Goal: Information Seeking & Learning: Learn about a topic

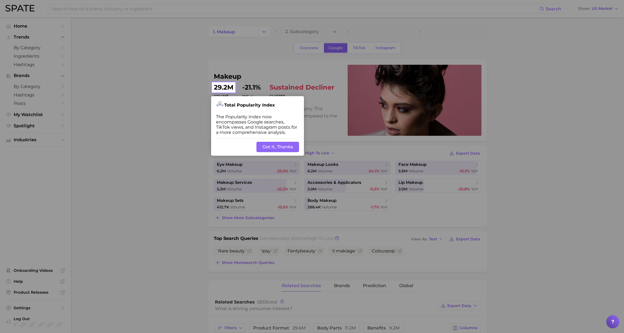
click at [275, 148] on button "Got It, Thanks" at bounding box center [278, 147] width 43 height 10
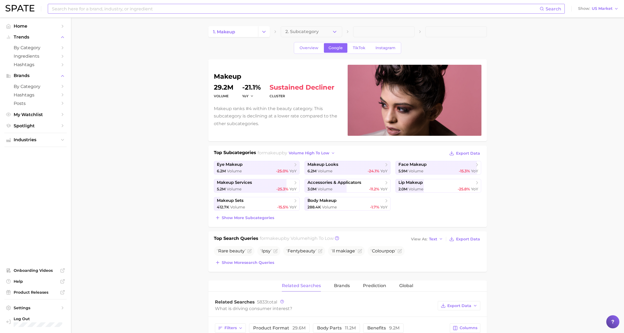
click at [116, 8] on input at bounding box center [295, 8] width 488 height 9
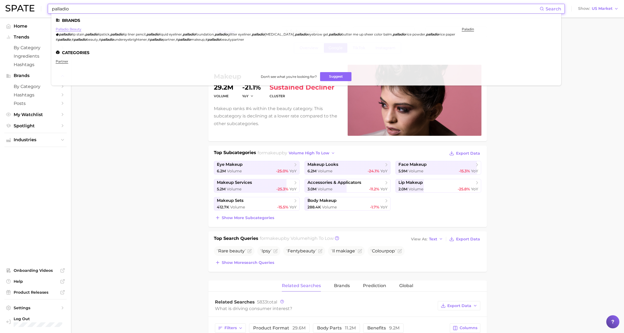
type input "palladio"
click at [71, 29] on link "palladio beauty" at bounding box center [69, 29] width 26 height 4
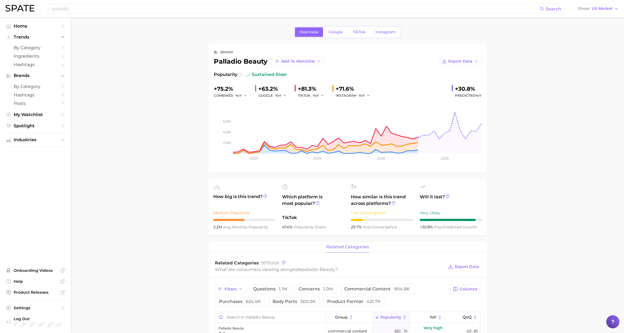
click at [240, 75] on icon at bounding box center [240, 75] width 4 height 4
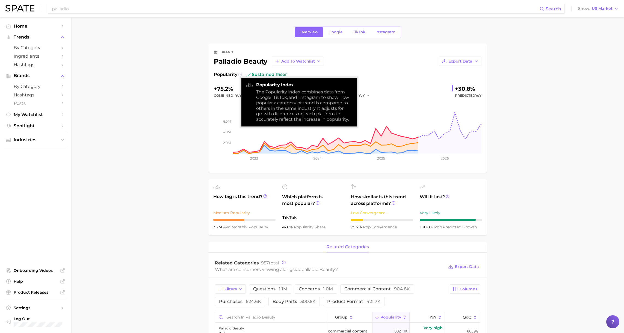
click at [240, 75] on icon at bounding box center [240, 75] width 4 height 4
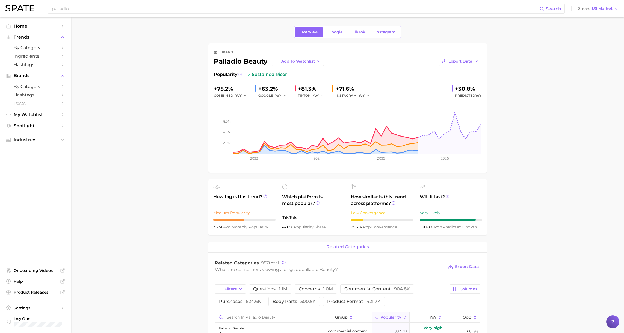
click at [240, 75] on icon at bounding box center [240, 75] width 4 height 4
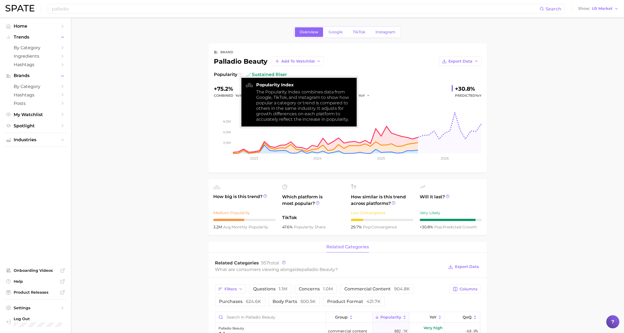
click at [240, 75] on icon at bounding box center [240, 75] width 4 height 4
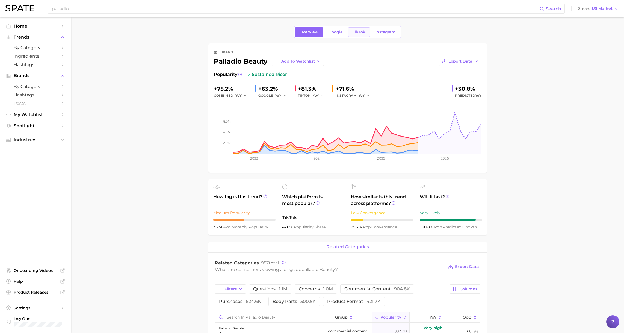
click at [357, 29] on link "TikTok" at bounding box center [359, 32] width 22 height 10
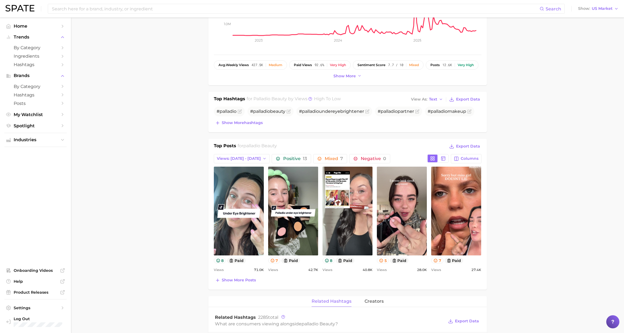
scroll to position [117, 0]
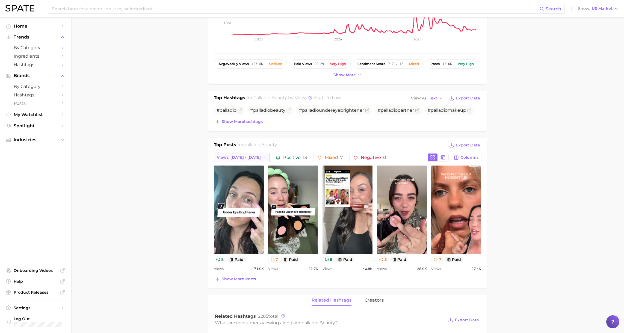
click at [245, 158] on span "Views: [DATE] - [DATE]" at bounding box center [239, 157] width 44 height 5
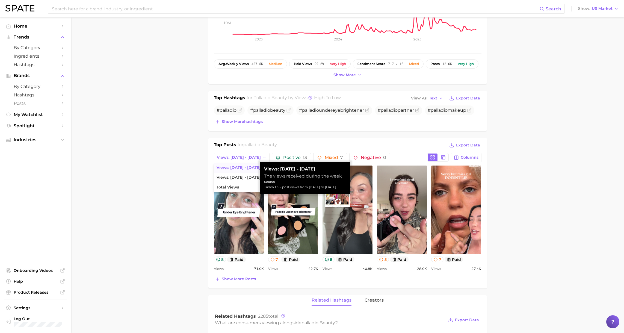
click at [165, 146] on main "Overview Google TikTok Instagram brand palladio beauty Add to Watchlist Export …" at bounding box center [347, 316] width 553 height 832
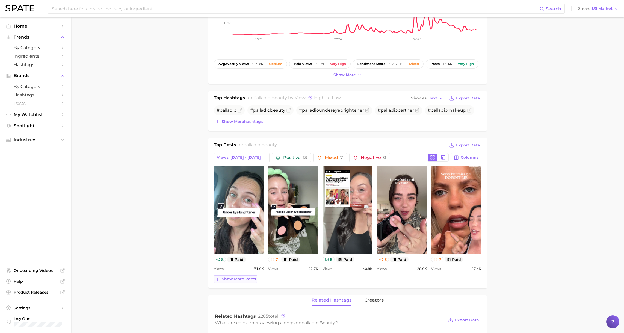
click at [235, 279] on span "Show more posts" at bounding box center [239, 279] width 34 height 5
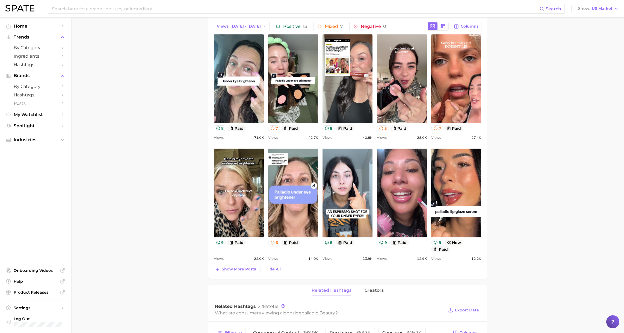
scroll to position [250, 0]
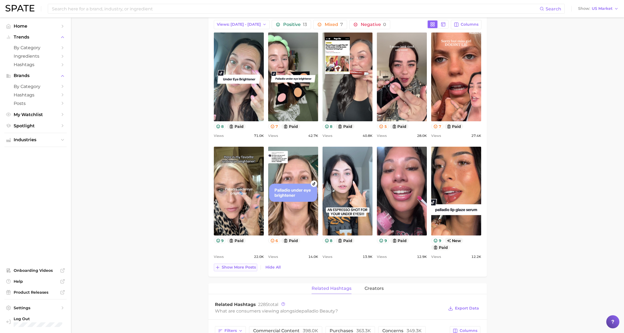
click at [235, 268] on span "Show more posts" at bounding box center [239, 267] width 34 height 5
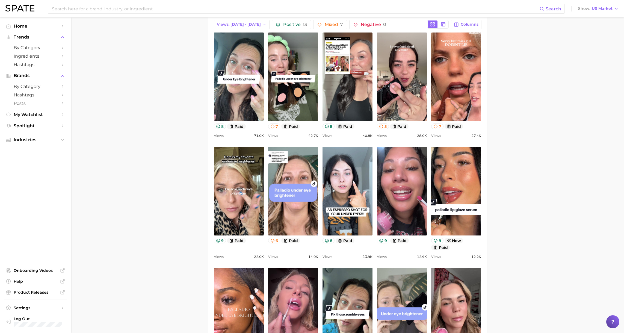
scroll to position [361, 0]
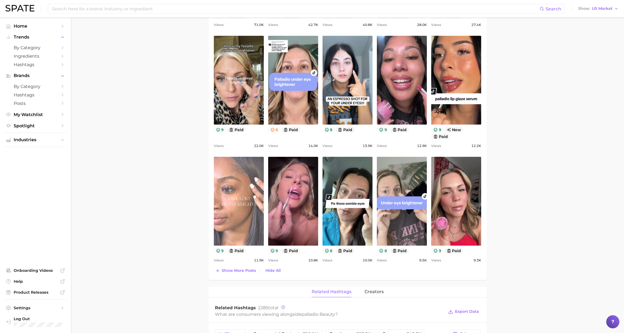
click at [225, 195] on link "view post on TikTok" at bounding box center [239, 201] width 50 height 89
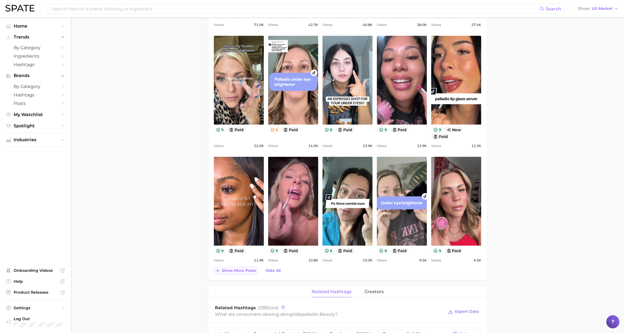
click at [238, 271] on span "Show more posts" at bounding box center [239, 270] width 34 height 5
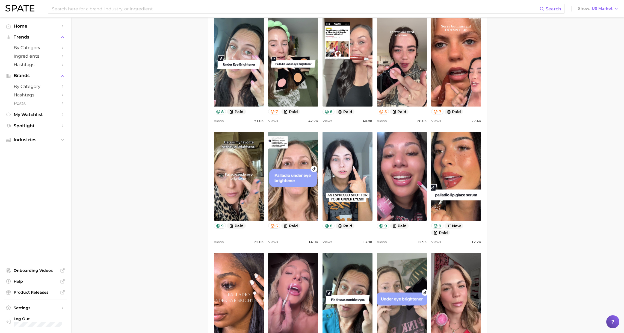
scroll to position [238, 0]
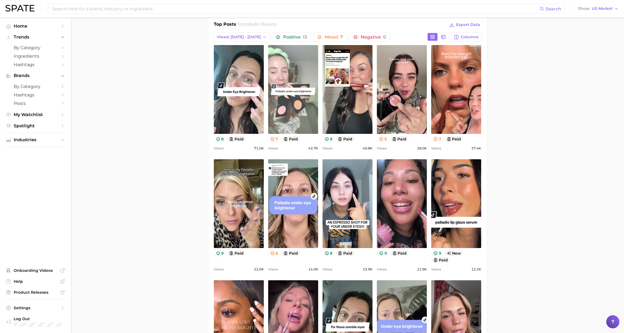
click at [285, 116] on link "view post on TikTok" at bounding box center [293, 89] width 50 height 89
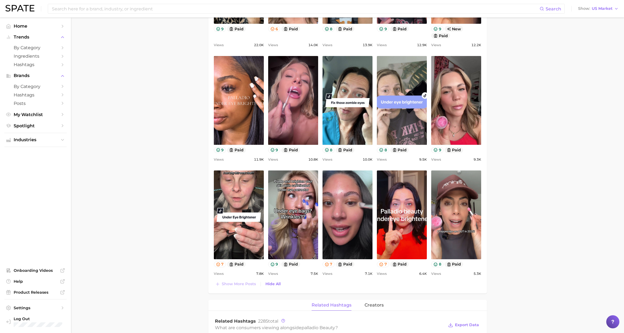
scroll to position [485, 0]
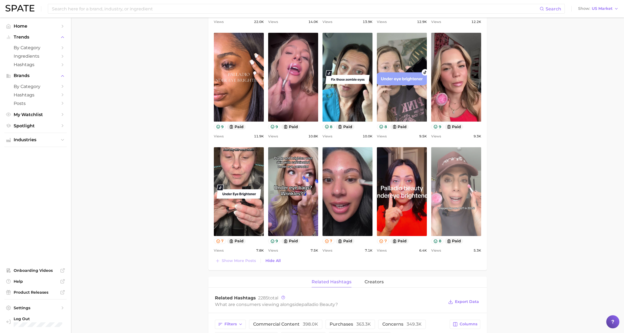
click at [461, 194] on link "view post on TikTok" at bounding box center [456, 191] width 50 height 89
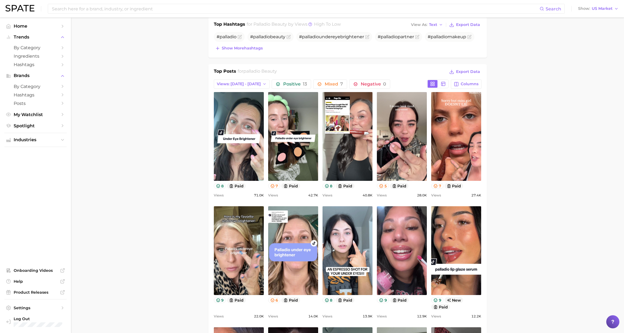
scroll to position [134, 0]
